Goal: Task Accomplishment & Management: Manage account settings

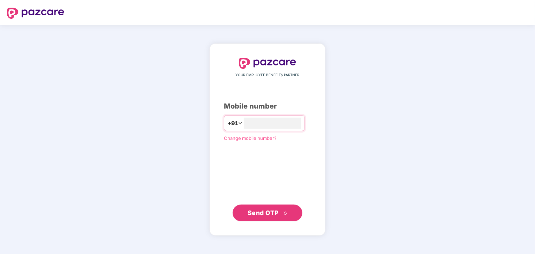
type input "**********"
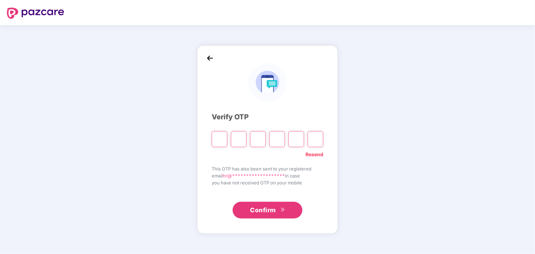
type input "*"
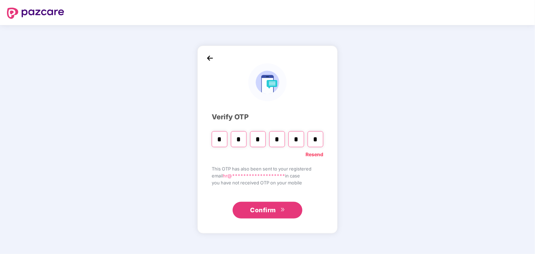
type input "*"
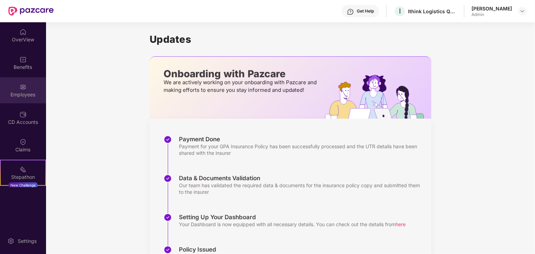
click at [13, 81] on div "Employees" at bounding box center [23, 90] width 46 height 26
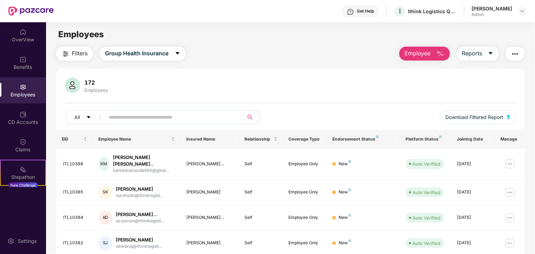
click at [121, 117] on input "text" at bounding box center [171, 117] width 125 height 10
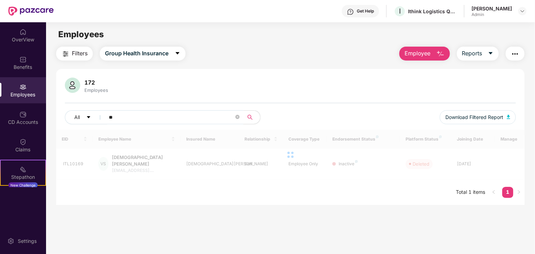
type input "*"
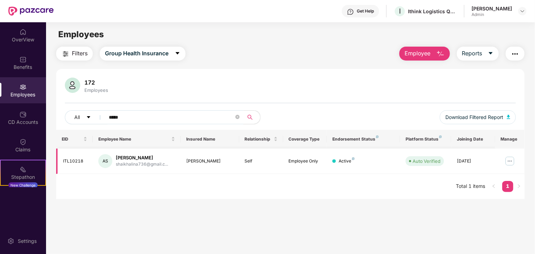
type input "*****"
click at [508, 163] on img at bounding box center [509, 161] width 11 height 11
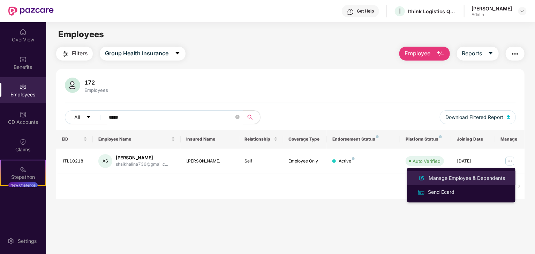
click at [469, 176] on div "Manage Employee & Dependents" at bounding box center [466, 179] width 79 height 8
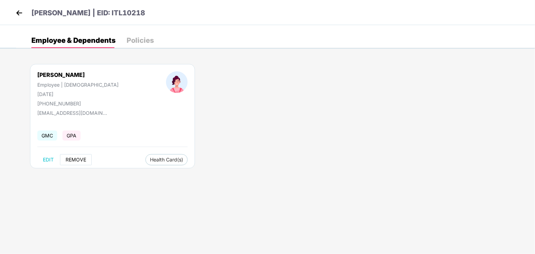
click at [75, 160] on span "REMOVE" at bounding box center [76, 160] width 21 height 6
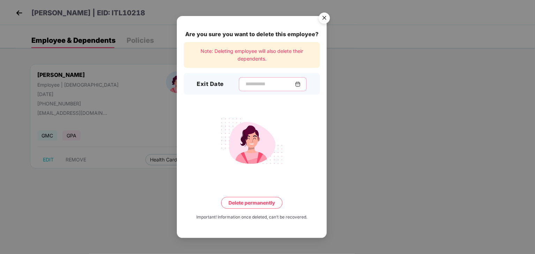
click at [266, 87] on input at bounding box center [270, 83] width 50 height 7
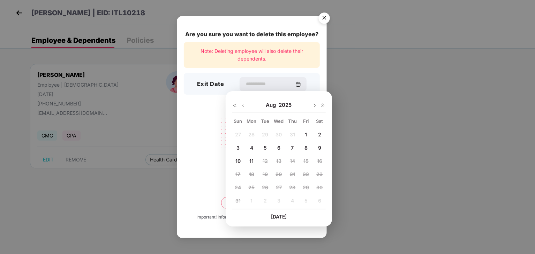
click at [305, 136] on span "1" at bounding box center [306, 135] width 2 height 6
type input "**********"
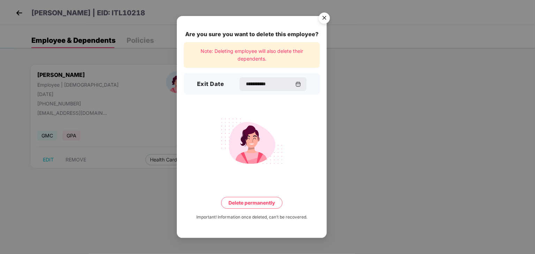
click at [254, 202] on button "Delete permanently" at bounding box center [251, 203] width 61 height 12
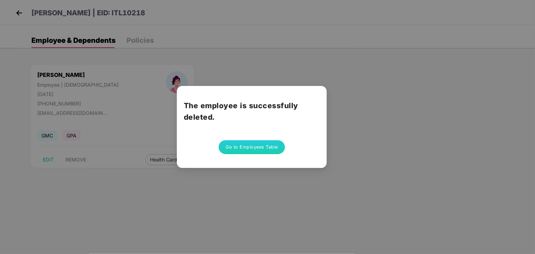
click at [258, 148] on button "Go to Employees Table" at bounding box center [251, 147] width 66 height 14
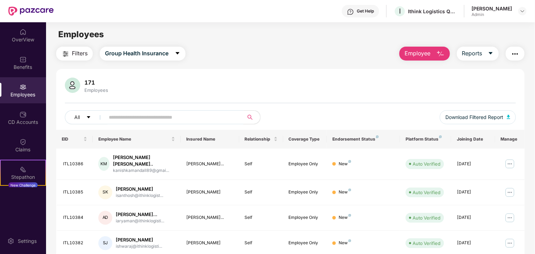
click at [200, 116] on input "text" at bounding box center [171, 117] width 125 height 10
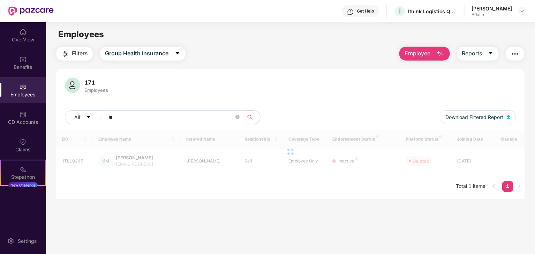
type input "*"
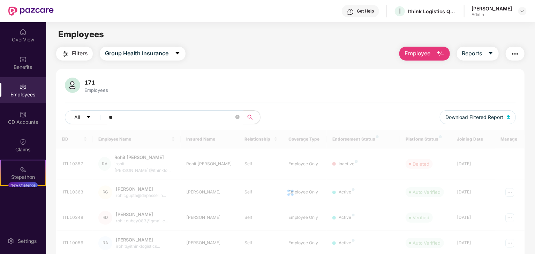
type input "*"
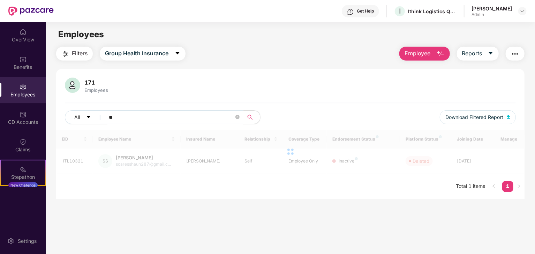
type input "*"
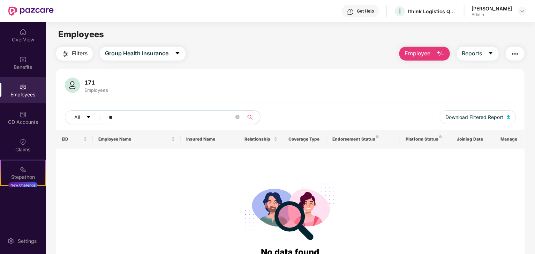
type input "*"
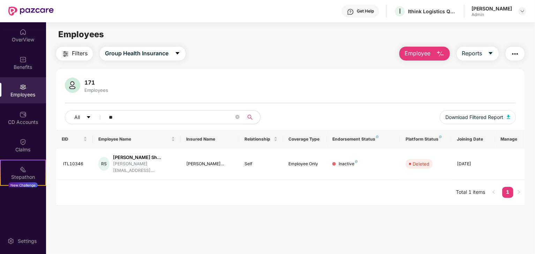
type input "*"
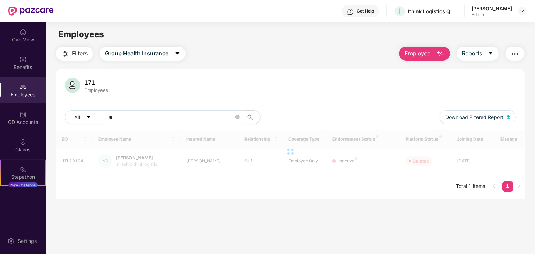
type input "*"
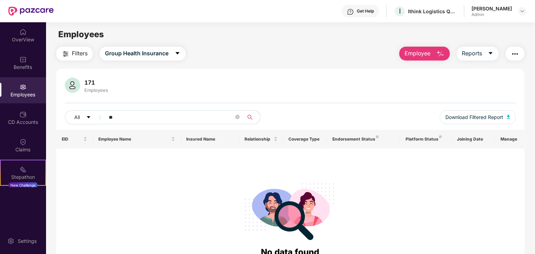
type input "*"
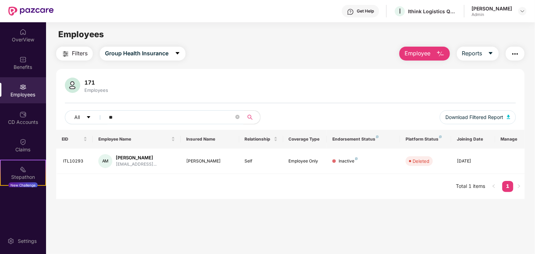
type input "*"
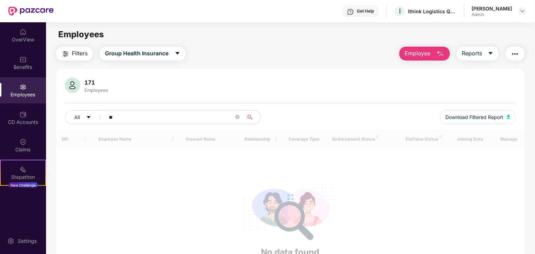
type input "*"
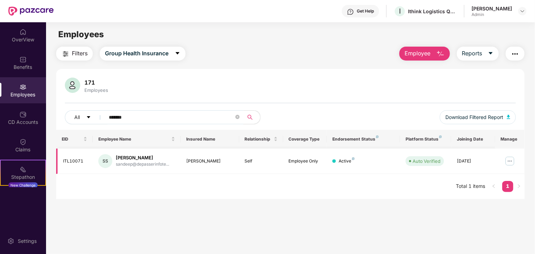
type input "*******"
click at [507, 163] on img at bounding box center [509, 161] width 11 height 11
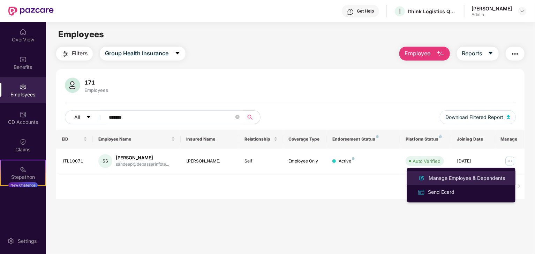
click at [456, 181] on div "Manage Employee & Dependents" at bounding box center [466, 179] width 79 height 8
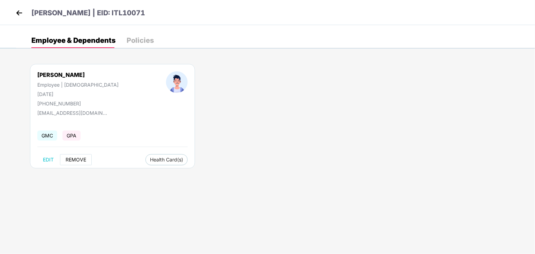
click at [79, 157] on span "REMOVE" at bounding box center [76, 160] width 21 height 6
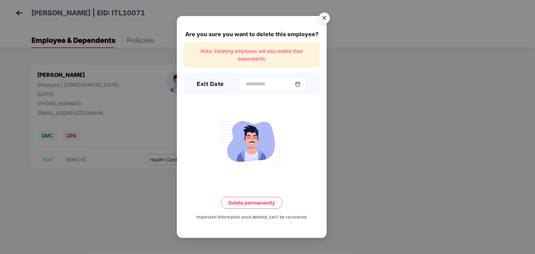
click at [293, 79] on div at bounding box center [273, 84] width 68 height 14
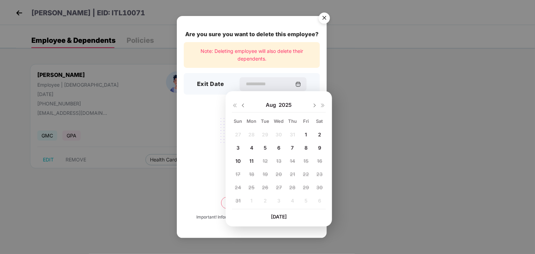
click at [305, 135] on span "1" at bounding box center [306, 135] width 2 height 6
type input "**********"
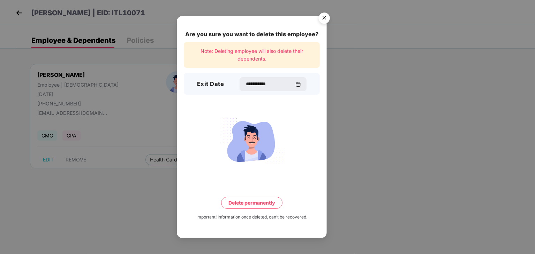
click at [255, 204] on button "Delete permanently" at bounding box center [251, 203] width 61 height 12
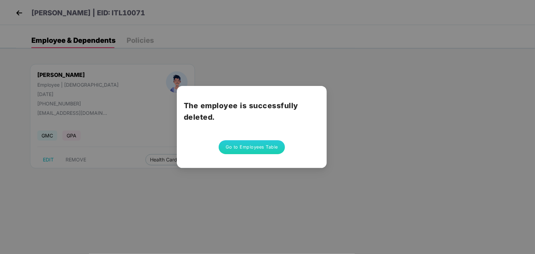
click at [260, 150] on button "Go to Employees Table" at bounding box center [251, 147] width 66 height 14
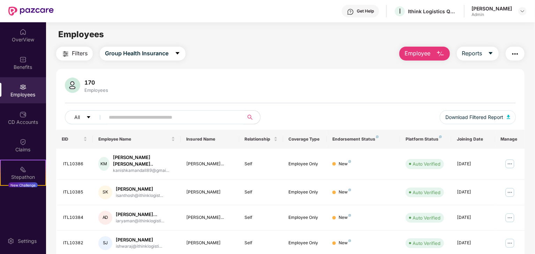
click at [223, 112] on input "text" at bounding box center [171, 117] width 125 height 10
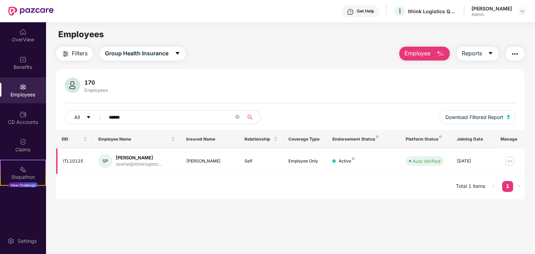
type input "******"
click at [508, 159] on img at bounding box center [509, 161] width 11 height 11
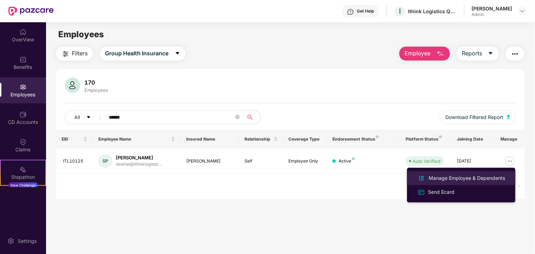
click at [445, 181] on div "Manage Employee & Dependents" at bounding box center [466, 179] width 79 height 8
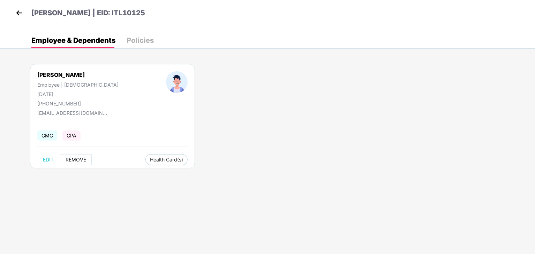
click at [82, 162] on span "REMOVE" at bounding box center [76, 160] width 21 height 6
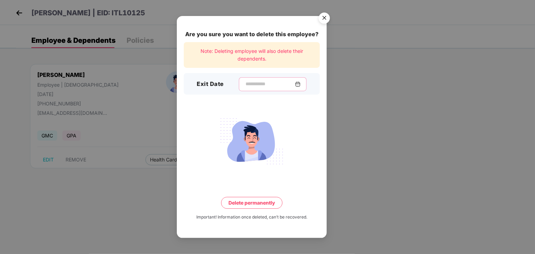
click at [259, 83] on input at bounding box center [270, 83] width 50 height 7
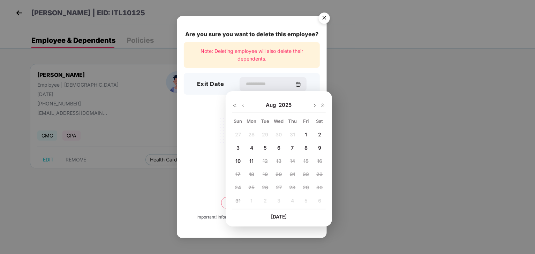
click at [304, 135] on div "1" at bounding box center [306, 135] width 10 height 10
type input "**********"
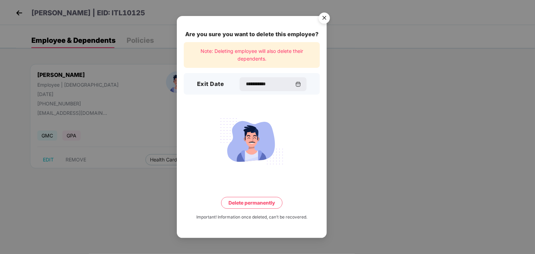
click at [244, 205] on button "Delete permanently" at bounding box center [251, 203] width 61 height 12
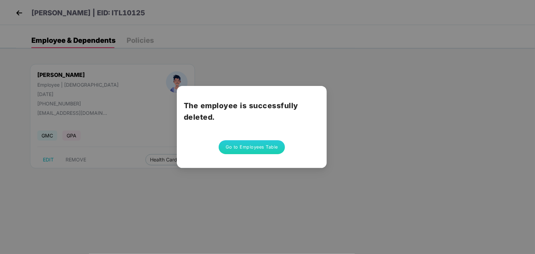
click at [257, 149] on button "Go to Employees Table" at bounding box center [251, 147] width 66 height 14
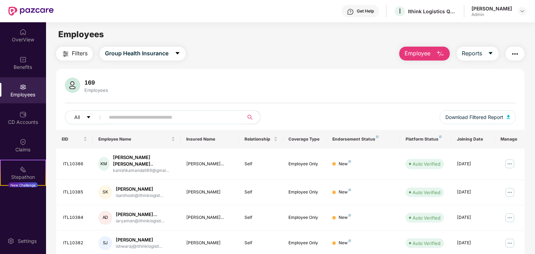
click at [212, 122] on input "text" at bounding box center [171, 117] width 125 height 10
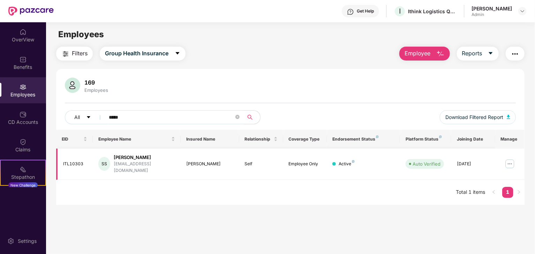
type input "*****"
click at [509, 160] on img at bounding box center [509, 164] width 11 height 11
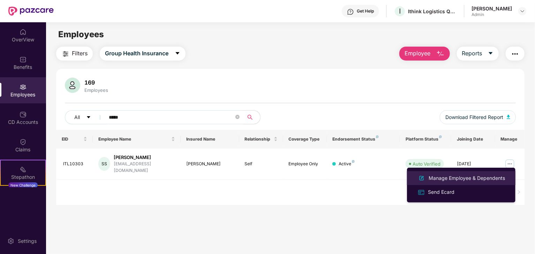
click at [458, 175] on div "Manage Employee & Dependents" at bounding box center [466, 179] width 79 height 8
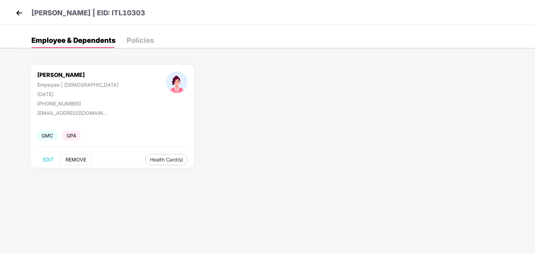
click at [79, 161] on span "REMOVE" at bounding box center [76, 160] width 21 height 6
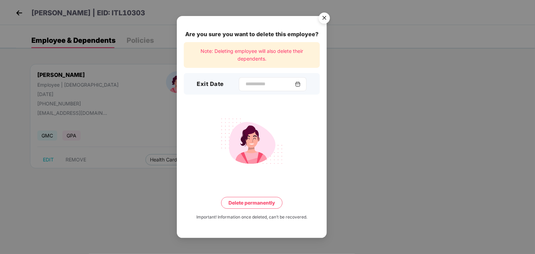
click at [280, 90] on div at bounding box center [273, 84] width 68 height 14
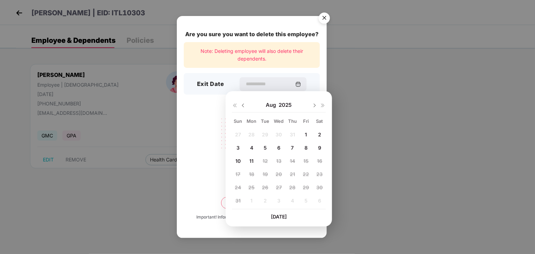
click at [302, 134] on div "1" at bounding box center [306, 135] width 10 height 10
type input "**********"
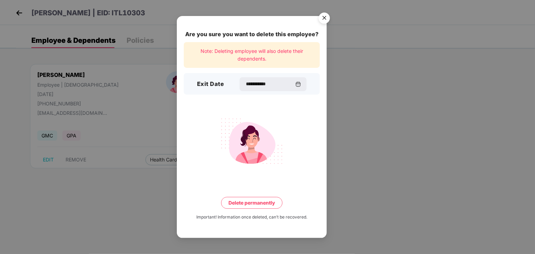
click at [261, 198] on button "Delete permanently" at bounding box center [251, 203] width 61 height 12
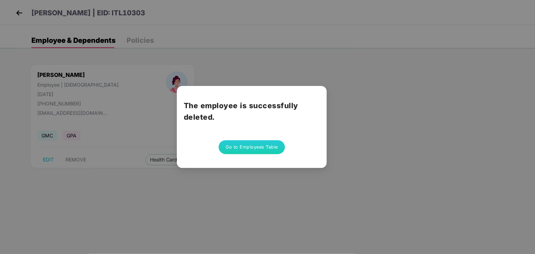
click at [250, 142] on button "Go to Employees Table" at bounding box center [251, 147] width 66 height 14
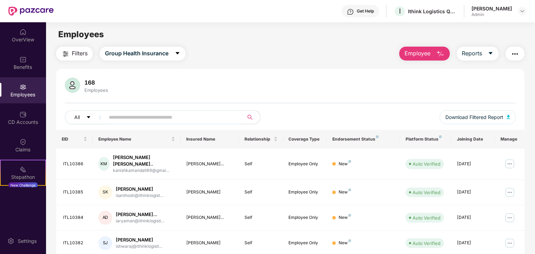
click at [191, 120] on input "text" at bounding box center [171, 117] width 125 height 10
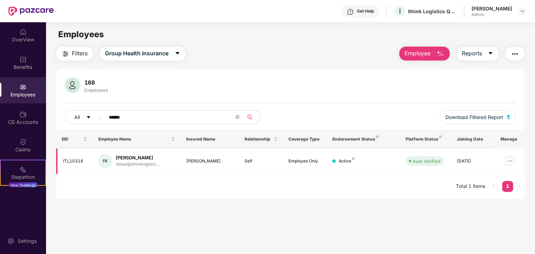
type input "******"
click at [511, 160] on img at bounding box center [509, 161] width 11 height 11
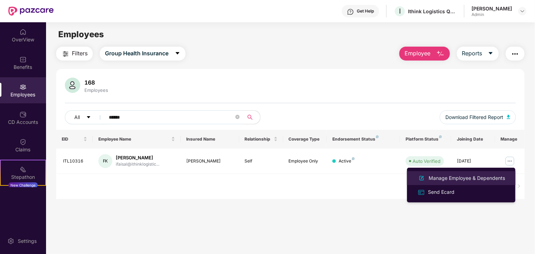
click at [474, 179] on div "Manage Employee & Dependents" at bounding box center [466, 179] width 79 height 8
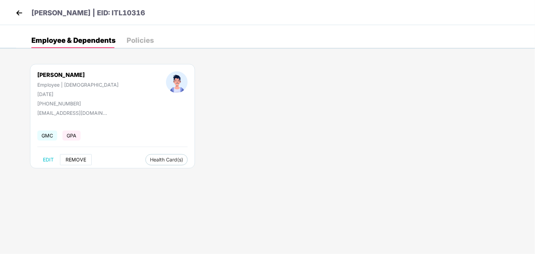
click at [83, 158] on span "REMOVE" at bounding box center [76, 160] width 21 height 6
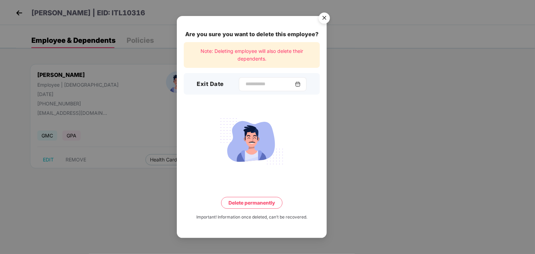
click at [272, 78] on div at bounding box center [273, 84] width 68 height 14
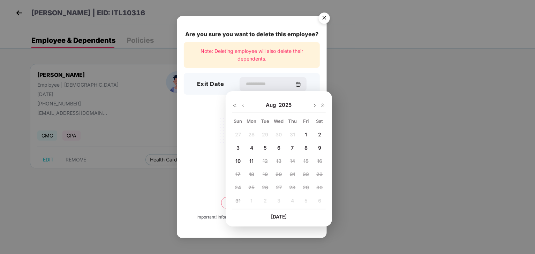
click at [309, 136] on div "1" at bounding box center [306, 135] width 10 height 10
type input "**********"
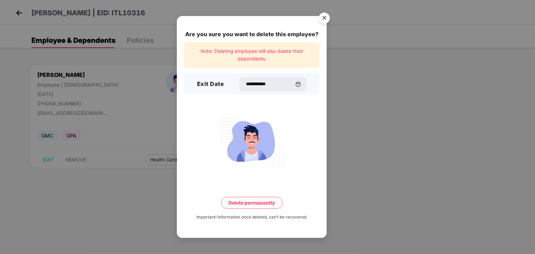
click at [257, 204] on button "Delete permanently" at bounding box center [251, 203] width 61 height 12
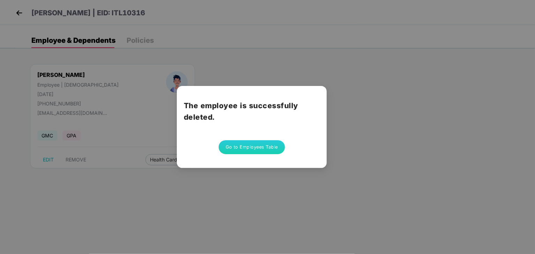
click at [255, 152] on button "Go to Employees Table" at bounding box center [251, 147] width 66 height 14
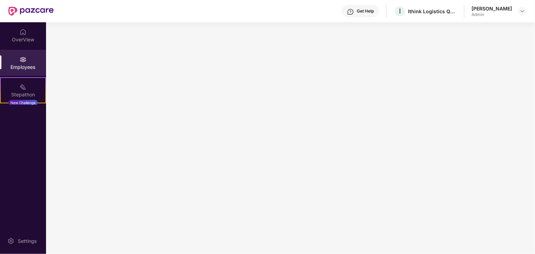
click at [255, 152] on main at bounding box center [290, 138] width 489 height 232
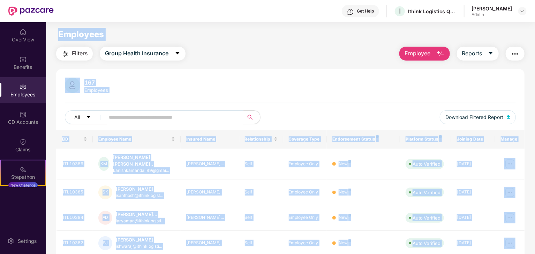
click at [199, 120] on input "text" at bounding box center [171, 117] width 125 height 10
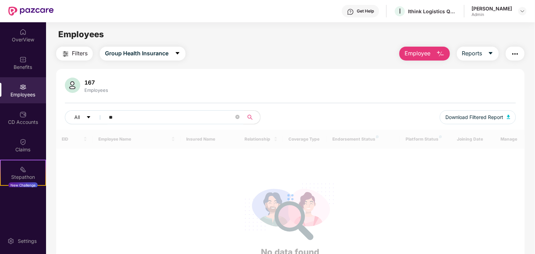
type input "*"
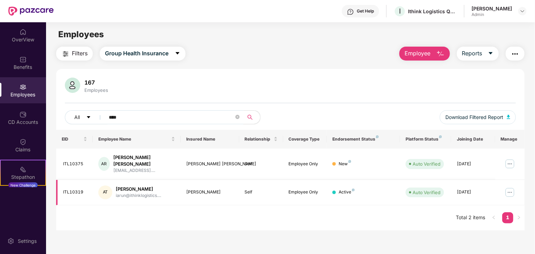
type input "****"
click at [506, 187] on img at bounding box center [509, 192] width 11 height 11
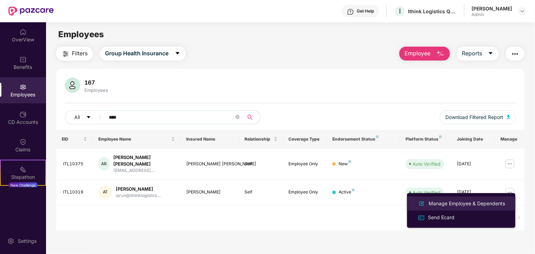
click at [454, 202] on div "Manage Employee & Dependents" at bounding box center [466, 204] width 79 height 8
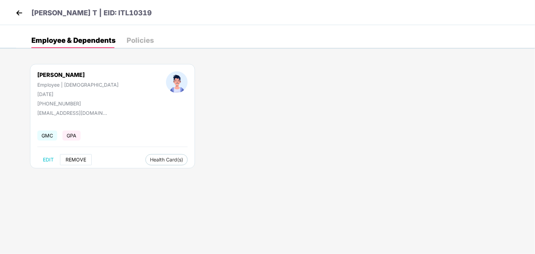
click at [65, 158] on button "REMOVE" at bounding box center [76, 159] width 32 height 11
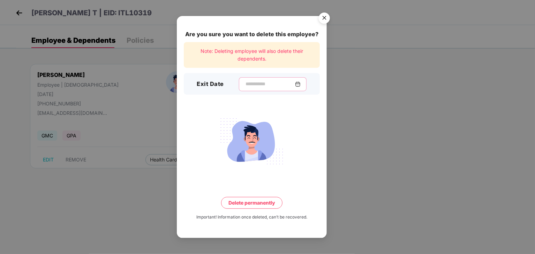
click at [245, 87] on input at bounding box center [270, 83] width 50 height 7
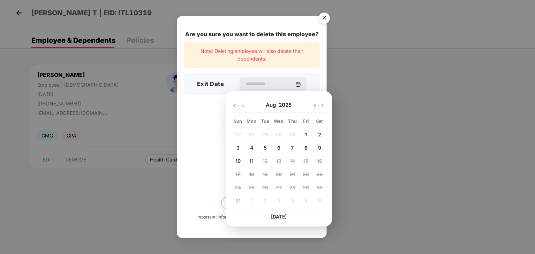
click at [301, 134] on div "1" at bounding box center [306, 135] width 10 height 10
type input "**********"
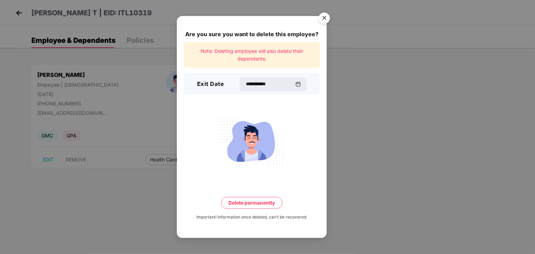
click at [266, 207] on button "Delete permanently" at bounding box center [251, 203] width 61 height 12
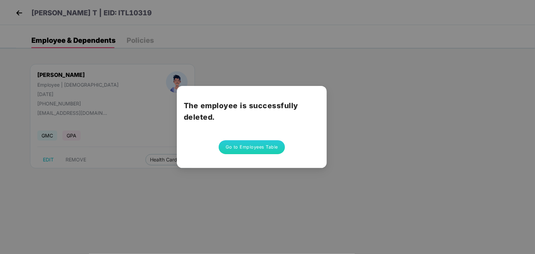
click at [268, 152] on button "Go to Employees Table" at bounding box center [251, 147] width 66 height 14
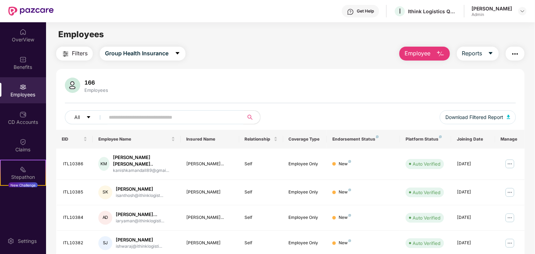
click at [202, 120] on input "text" at bounding box center [171, 117] width 125 height 10
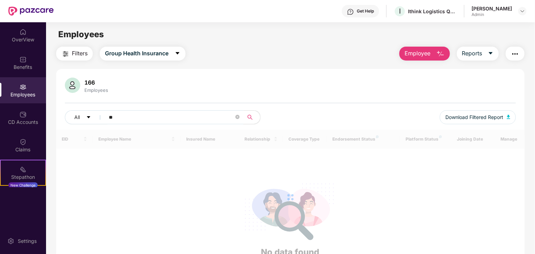
type input "*"
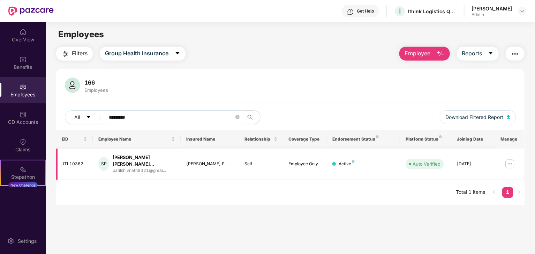
type input "********"
click at [511, 160] on img at bounding box center [509, 164] width 11 height 11
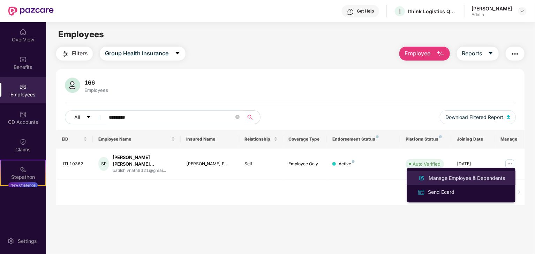
click at [459, 180] on div "Manage Employee & Dependents" at bounding box center [466, 179] width 79 height 8
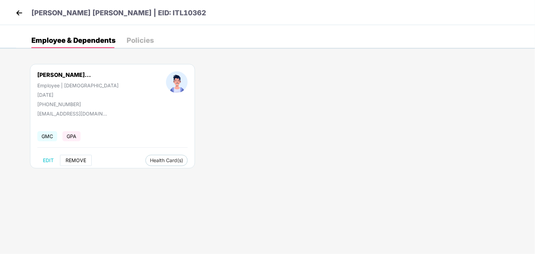
click at [81, 162] on span "REMOVE" at bounding box center [76, 161] width 21 height 6
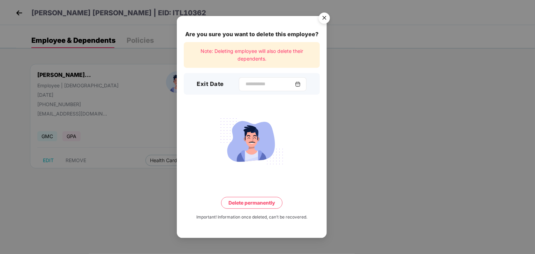
click at [300, 82] on img at bounding box center [298, 85] width 6 height 6
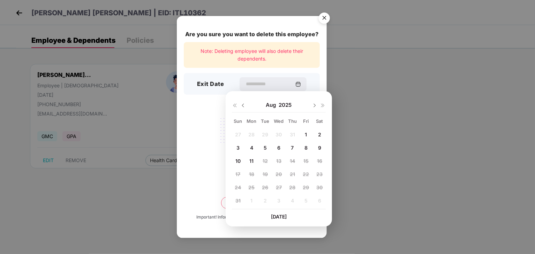
click at [305, 136] on span "1" at bounding box center [306, 135] width 2 height 6
type input "**********"
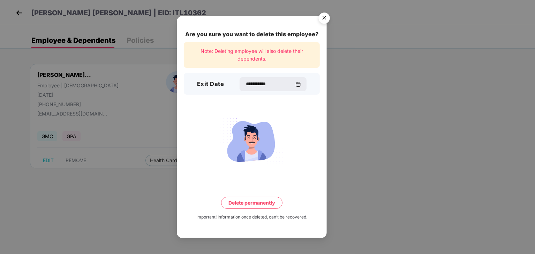
click at [266, 202] on button "Delete permanently" at bounding box center [251, 203] width 61 height 12
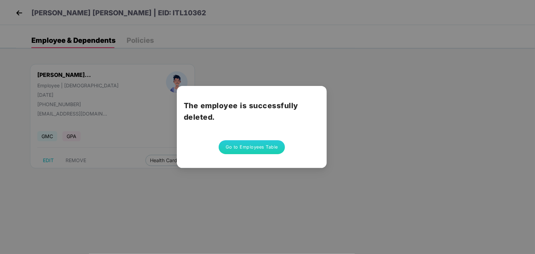
click at [265, 148] on button "Go to Employees Table" at bounding box center [251, 147] width 66 height 14
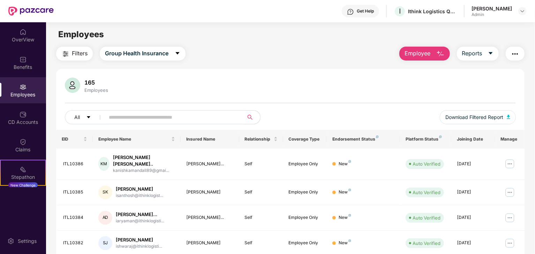
click at [196, 111] on span at bounding box center [171, 117] width 143 height 14
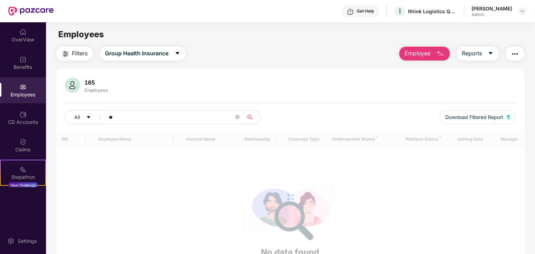
type input "*"
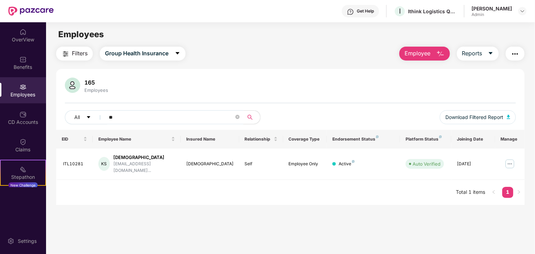
type input "*"
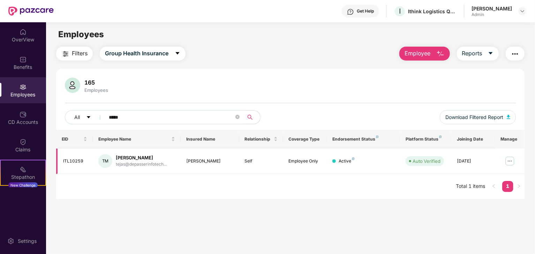
type input "*****"
click at [506, 164] on img at bounding box center [509, 161] width 11 height 11
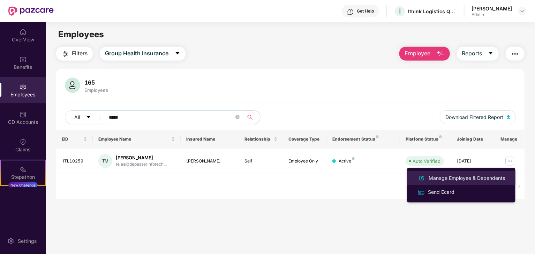
click at [467, 179] on div "Manage Employee & Dependents" at bounding box center [466, 179] width 79 height 8
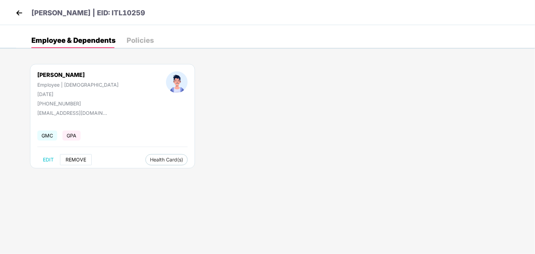
click at [80, 158] on span "REMOVE" at bounding box center [76, 160] width 21 height 6
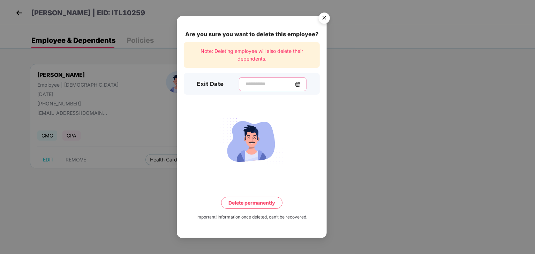
click at [287, 82] on input at bounding box center [270, 83] width 50 height 7
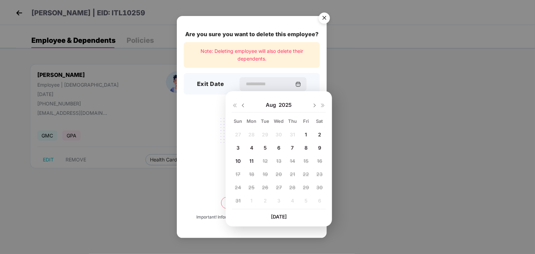
click at [307, 134] on div "1" at bounding box center [306, 135] width 10 height 10
type input "**********"
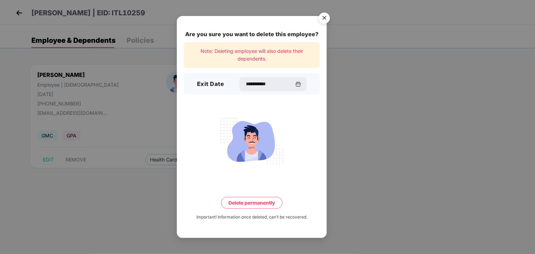
click at [245, 209] on div "**********" at bounding box center [252, 127] width 150 height 222
click at [249, 205] on button "Delete permanently" at bounding box center [251, 203] width 61 height 12
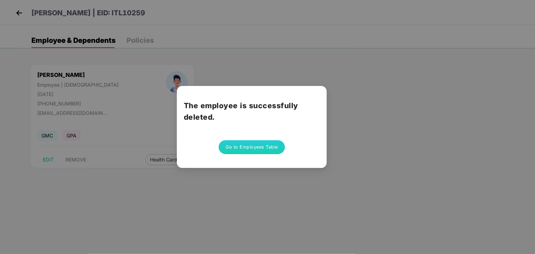
click at [269, 154] on button "Go to Employees Table" at bounding box center [251, 147] width 66 height 14
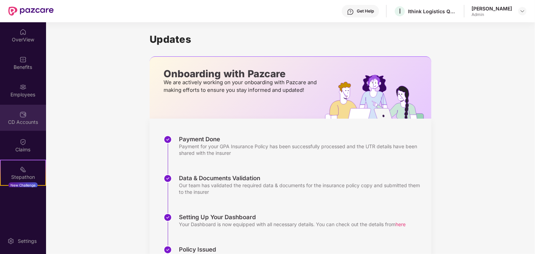
click at [29, 117] on div "CD Accounts" at bounding box center [23, 118] width 46 height 26
click at [26, 119] on div "CD Accounts" at bounding box center [23, 122] width 46 height 7
